Goal: Task Accomplishment & Management: Use online tool/utility

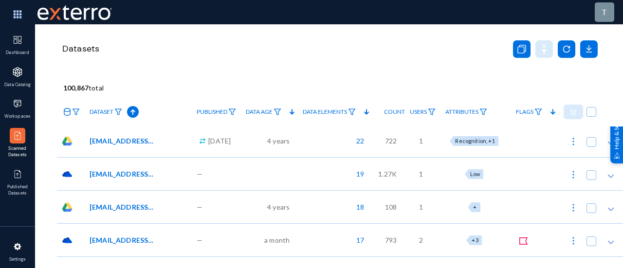
drag, startPoint x: 0, startPoint y: 0, endPoint x: 19, endPoint y: 106, distance: 107.8
drag, startPoint x: 19, startPoint y: 106, endPoint x: 13, endPoint y: 105, distance: 6.9
click at [13, 105] on img at bounding box center [18, 104] width 10 height 10
click at [17, 104] on img at bounding box center [18, 104] width 10 height 10
click at [574, 142] on img at bounding box center [573, 142] width 10 height 10
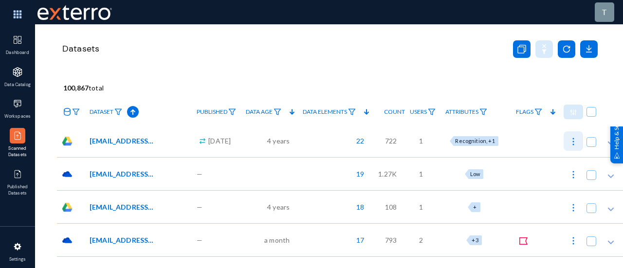
checkbox input "true"
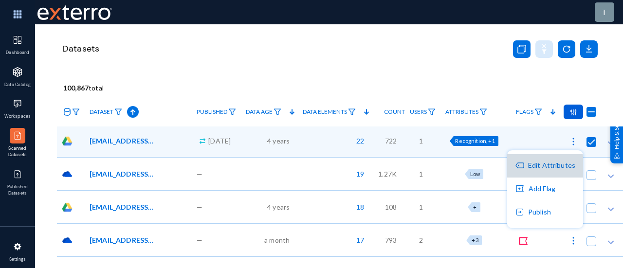
click at [538, 167] on button "Edit Attributes" at bounding box center [545, 165] width 76 height 23
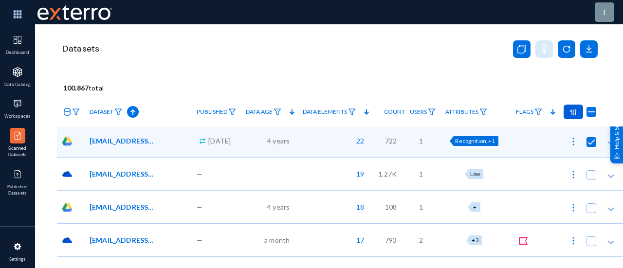
checkbox input "true"
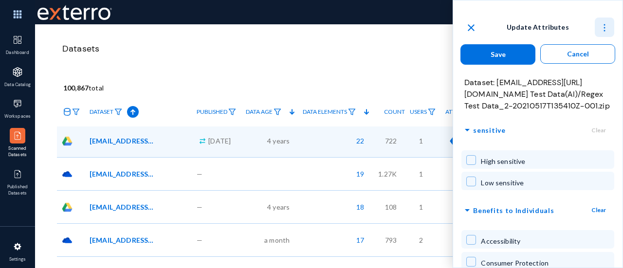
click at [606, 27] on img at bounding box center [604, 28] width 10 height 10
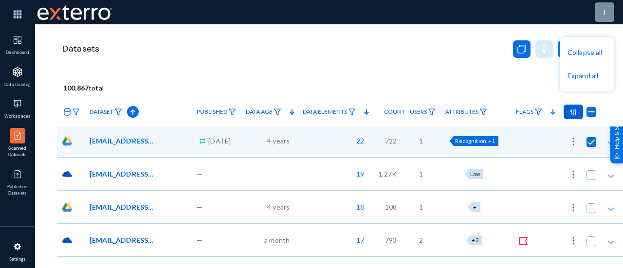
checkbox input "false"
click at [529, 123] on div at bounding box center [311, 134] width 623 height 268
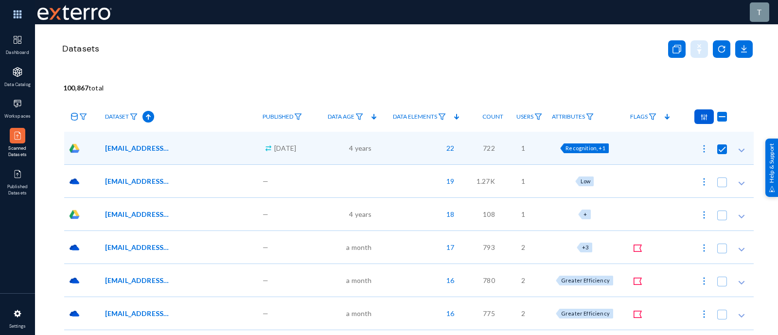
drag, startPoint x: 614, startPoint y: 0, endPoint x: 535, endPoint y: 78, distance: 111.1
click at [535, 78] on div "100,867 total" at bounding box center [408, 85] width 691 height 15
click at [565, 114] on span "Attributes" at bounding box center [568, 116] width 33 height 7
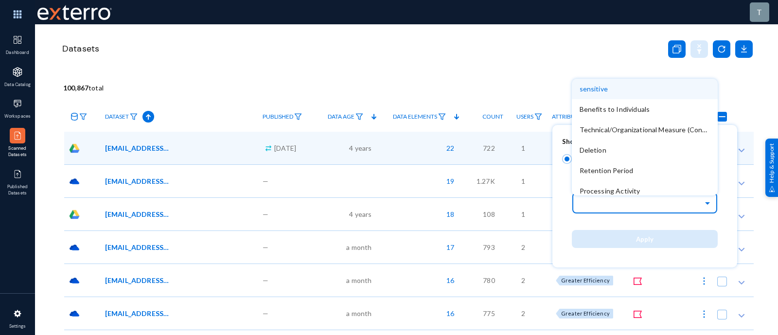
click at [622, 208] on input "text" at bounding box center [650, 203] width 136 height 17
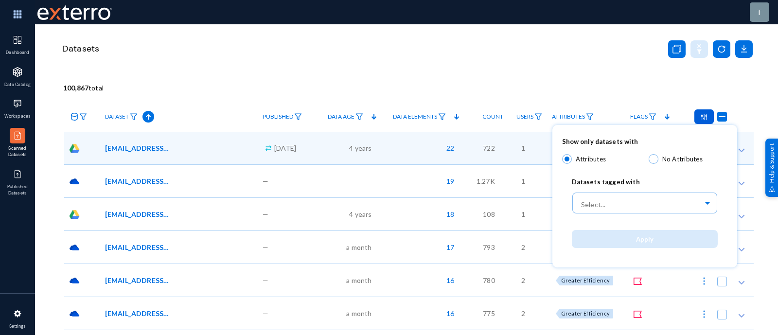
click at [494, 63] on div at bounding box center [389, 167] width 778 height 335
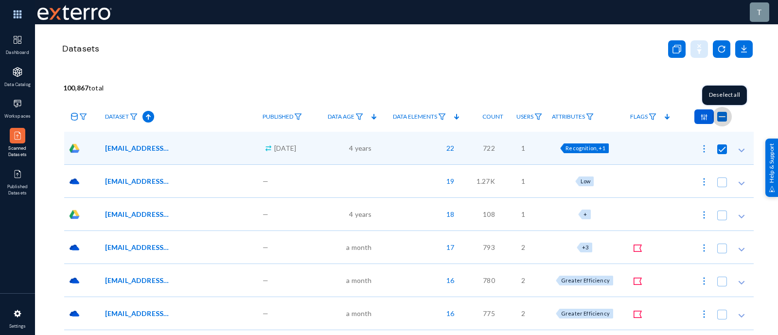
click at [622, 118] on span at bounding box center [722, 117] width 10 height 10
click at [622, 121] on input "checkbox" at bounding box center [722, 121] width 1 height 1
checkbox input "false"
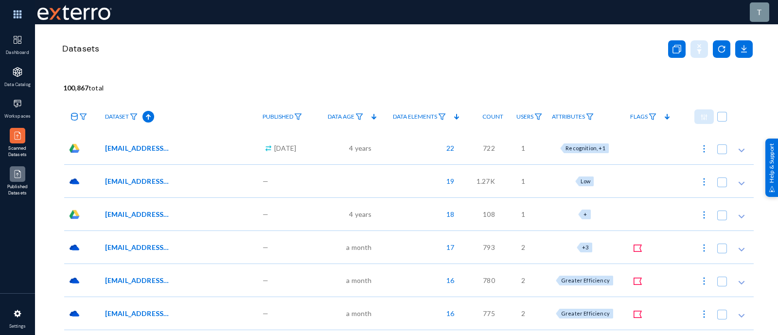
click at [23, 180] on div at bounding box center [18, 174] width 16 height 16
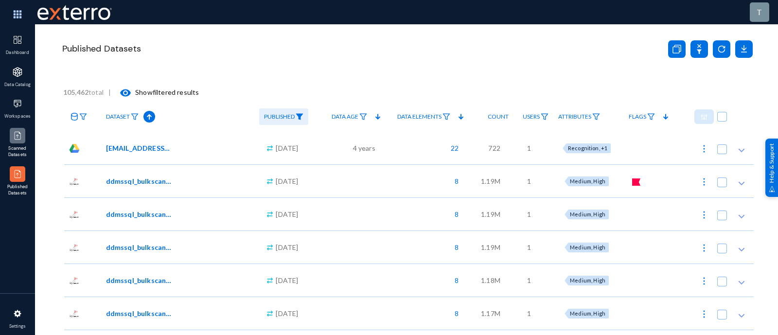
click at [17, 128] on div at bounding box center [18, 136] width 16 height 16
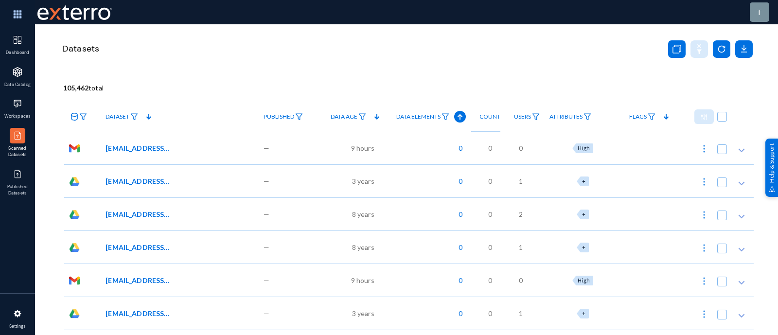
click at [530, 116] on span "Users" at bounding box center [522, 116] width 17 height 7
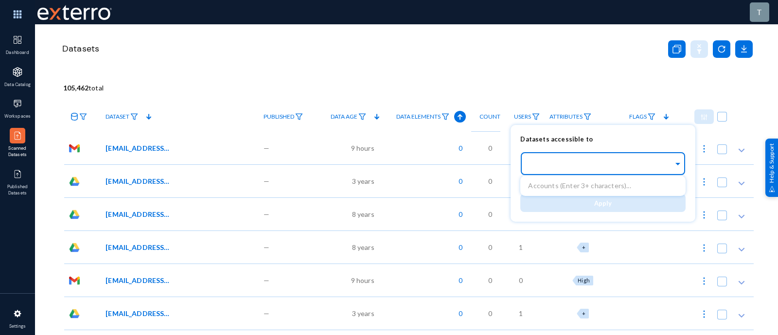
click at [606, 169] on input "text" at bounding box center [600, 165] width 145 height 9
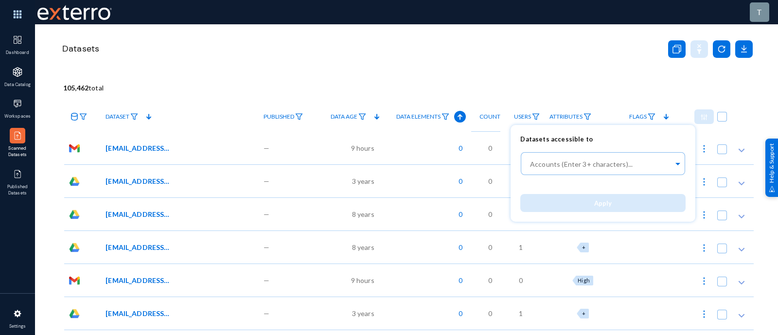
click at [570, 114] on div at bounding box center [389, 167] width 778 height 335
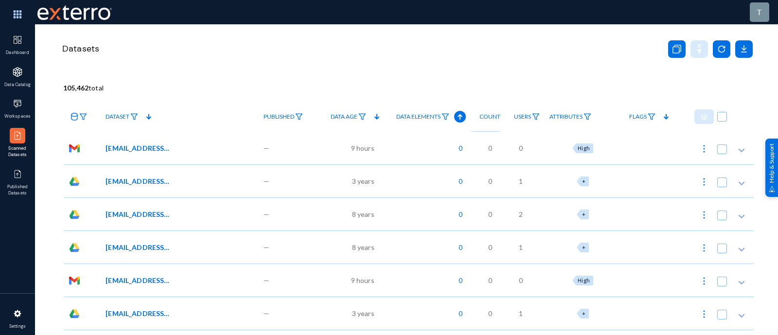
click at [570, 114] on span "Attributes" at bounding box center [566, 116] width 33 height 7
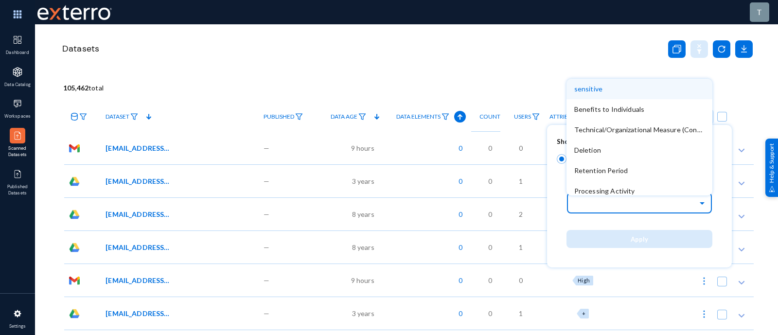
click at [635, 204] on input "text" at bounding box center [644, 203] width 136 height 17
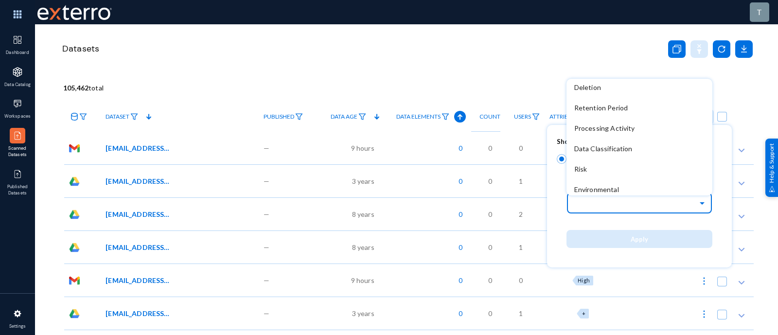
scroll to position [67, 0]
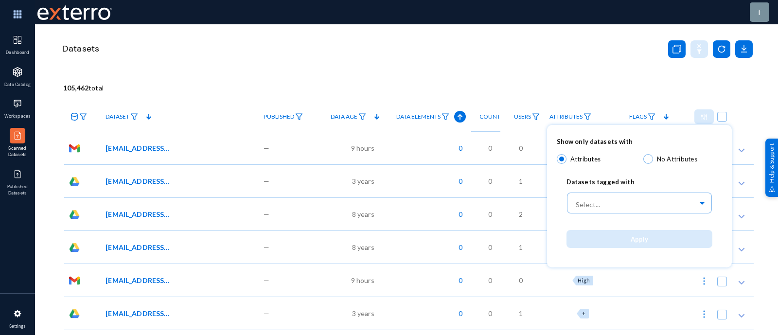
click at [533, 79] on div at bounding box center [389, 167] width 778 height 335
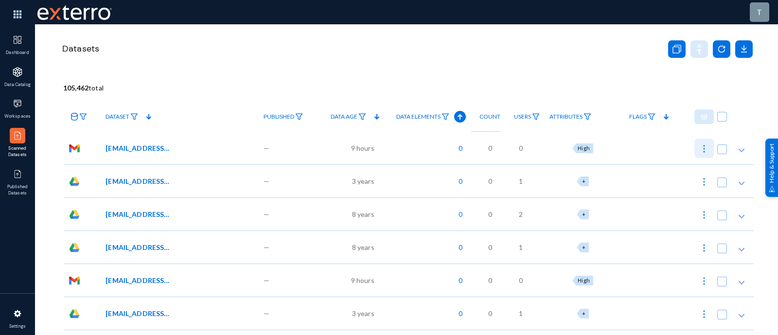
click at [700, 147] on img at bounding box center [705, 149] width 10 height 10
checkbox input "true"
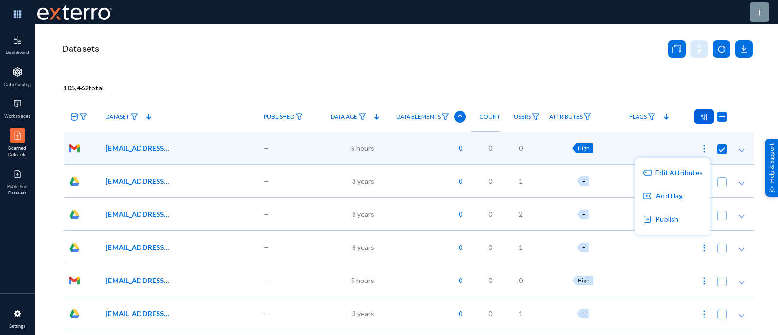
click at [21, 105] on div at bounding box center [389, 167] width 778 height 335
click at [18, 105] on img at bounding box center [18, 104] width 10 height 10
